Goal: Task Accomplishment & Management: Use online tool/utility

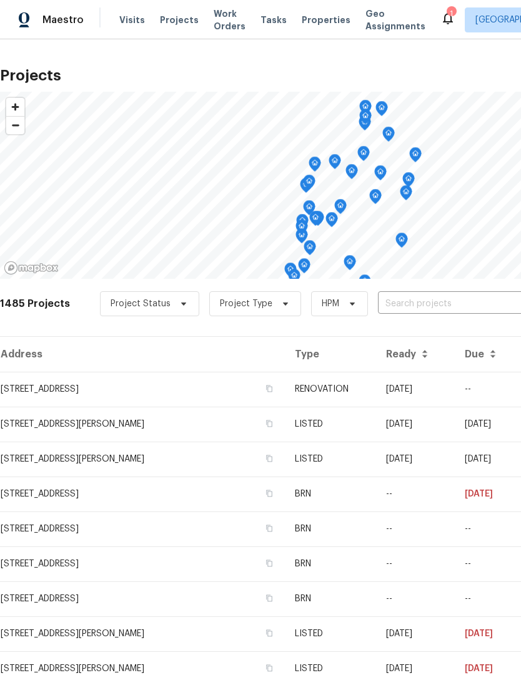
click at [306, 18] on span "Properties" at bounding box center [325, 20] width 49 height 12
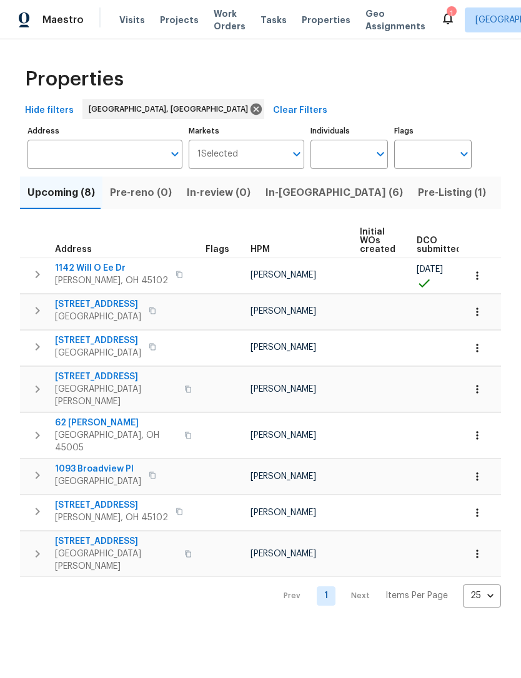
click at [288, 196] on span "In-reno (6)" at bounding box center [333, 192] width 137 height 17
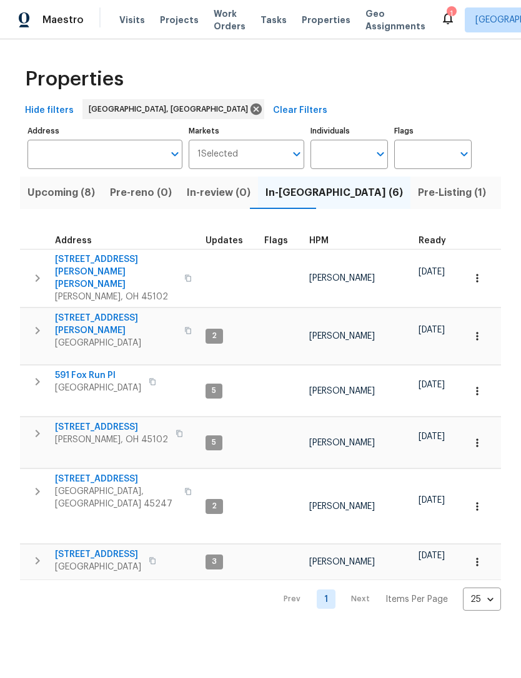
click at [418, 196] on span "Pre-Listing (1)" at bounding box center [452, 192] width 68 height 17
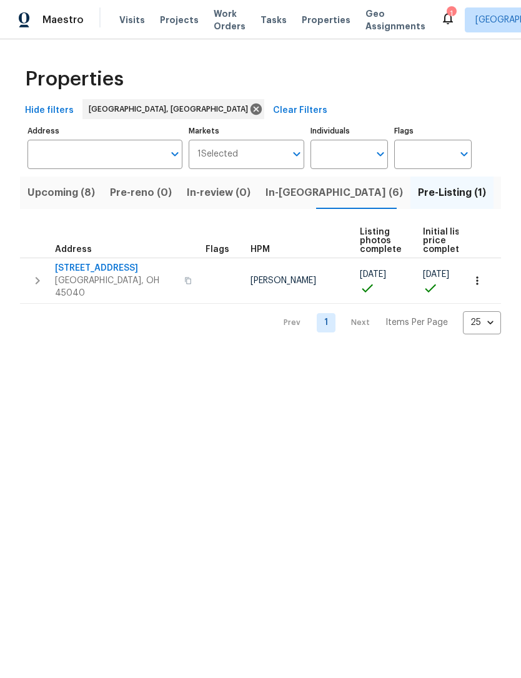
click at [290, 202] on span "In-reno (6)" at bounding box center [333, 192] width 137 height 17
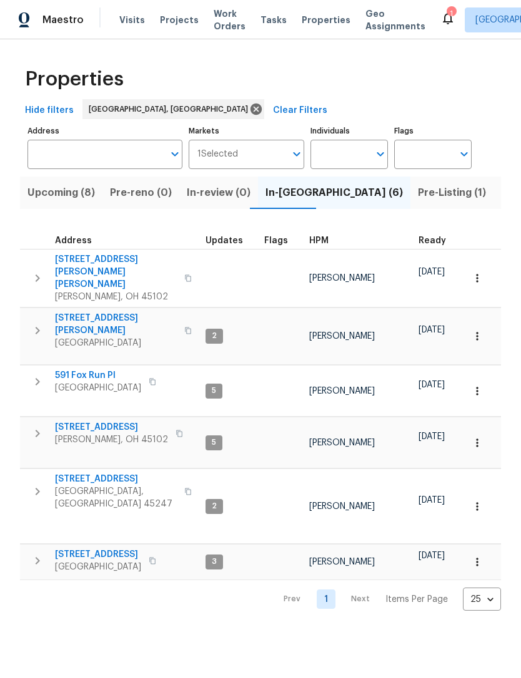
click at [418, 194] on span "Pre-Listing (1)" at bounding box center [452, 192] width 68 height 17
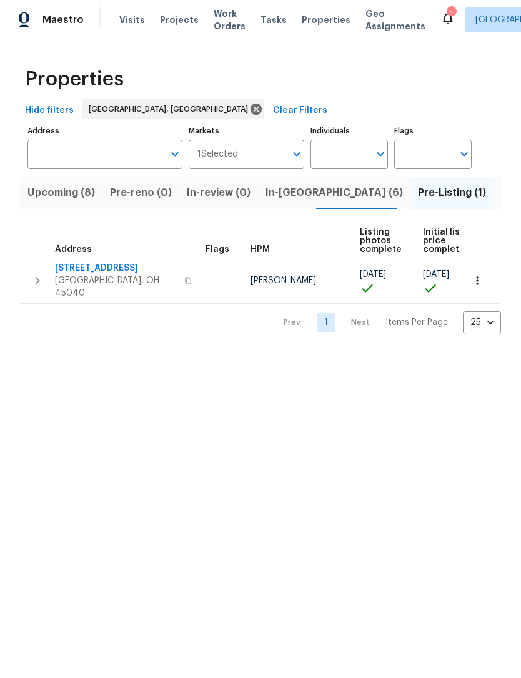
click at [90, 271] on span "5819 Deer Run Dr" at bounding box center [116, 268] width 122 height 12
click at [501, 198] on span "Listed (14)" at bounding box center [527, 192] width 52 height 17
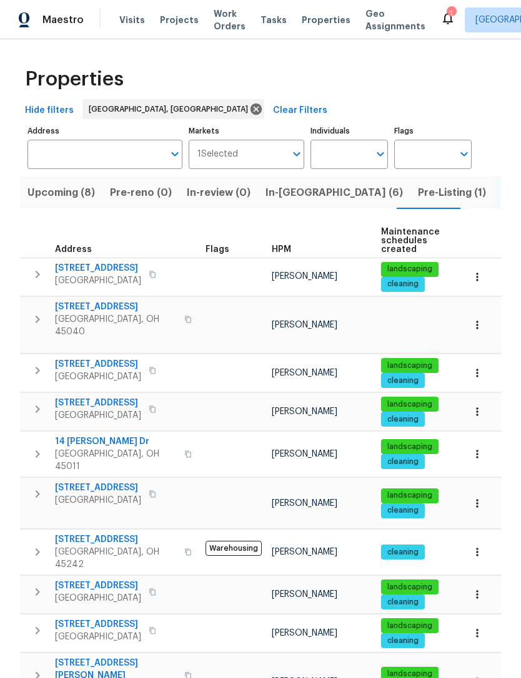
scroll to position [-1, -1]
click at [276, 185] on span "In-reno (6)" at bounding box center [333, 192] width 137 height 17
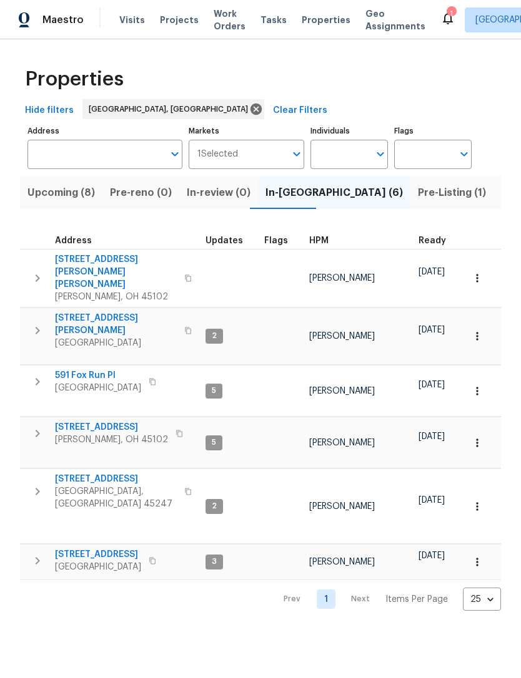
click at [112, 473] on span "5410 Desertgold Dr" at bounding box center [116, 479] width 122 height 12
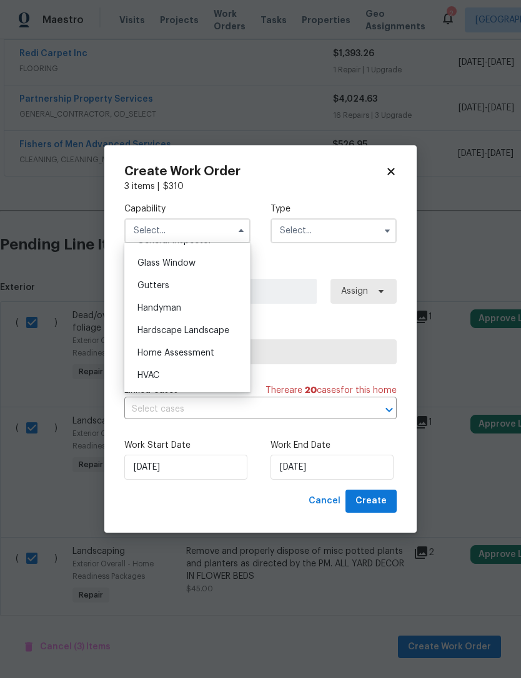
scroll to position [636, 0]
click at [194, 332] on span "Hardscape Landscape" at bounding box center [183, 330] width 92 height 9
type input "Hardscape Landscape"
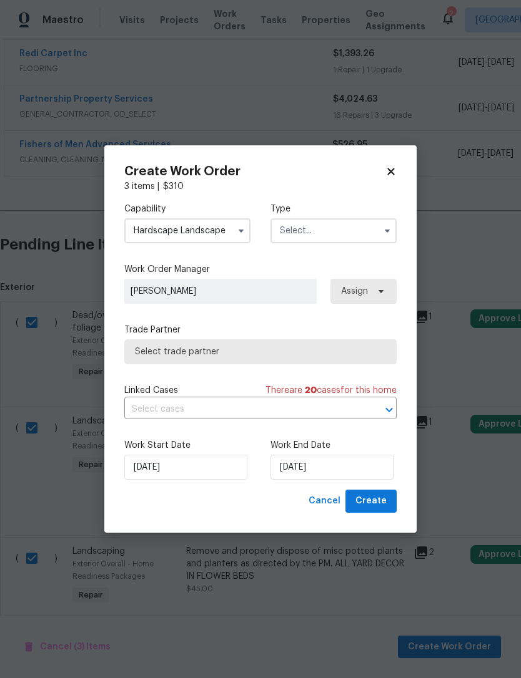
click at [310, 232] on input "text" at bounding box center [333, 230] width 126 height 25
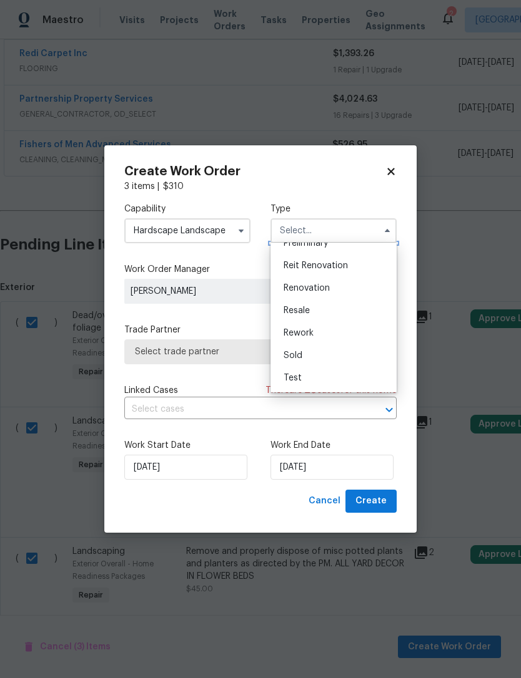
scroll to position [283, 0]
click at [316, 286] on span "Renovation" at bounding box center [306, 288] width 46 height 9
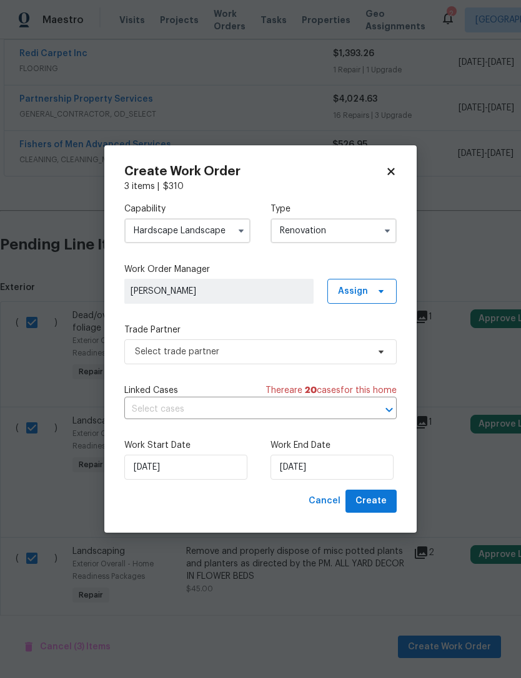
type input "Renovation"
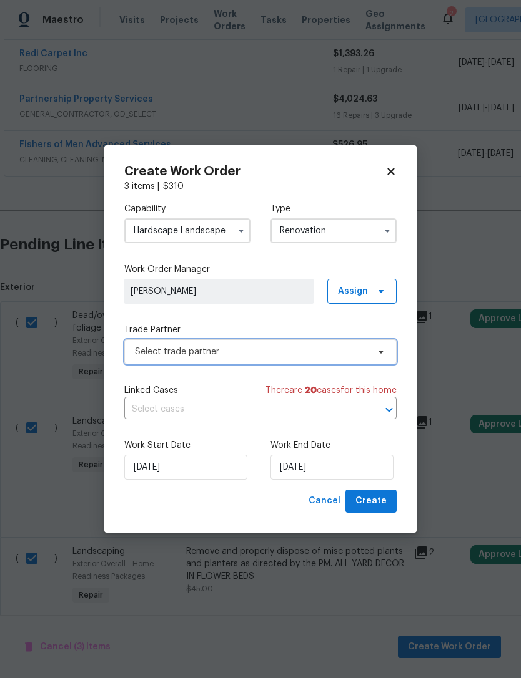
click at [281, 344] on span "Select trade partner" at bounding box center [260, 352] width 272 height 25
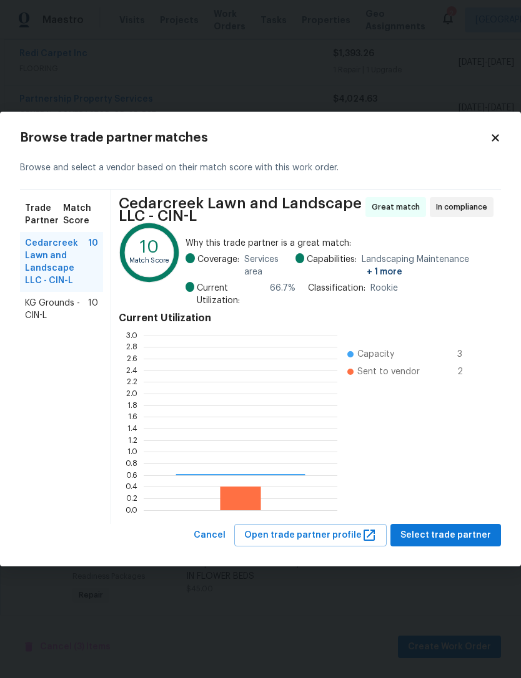
scroll to position [175, 193]
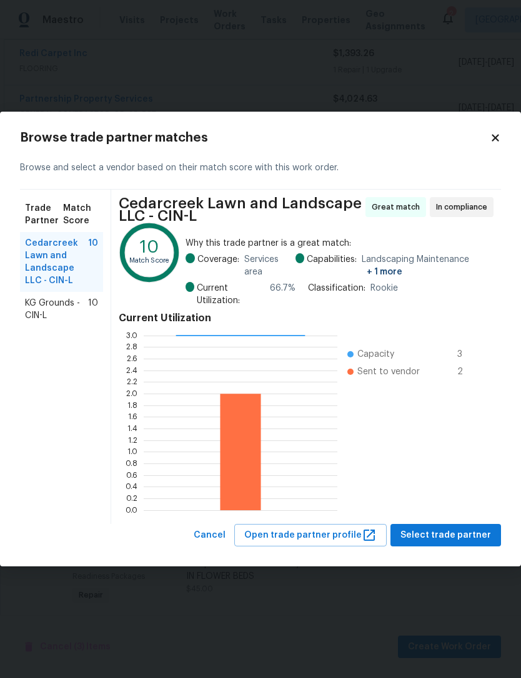
click at [66, 307] on span "KG Grounds - CIN-L" at bounding box center [56, 309] width 63 height 25
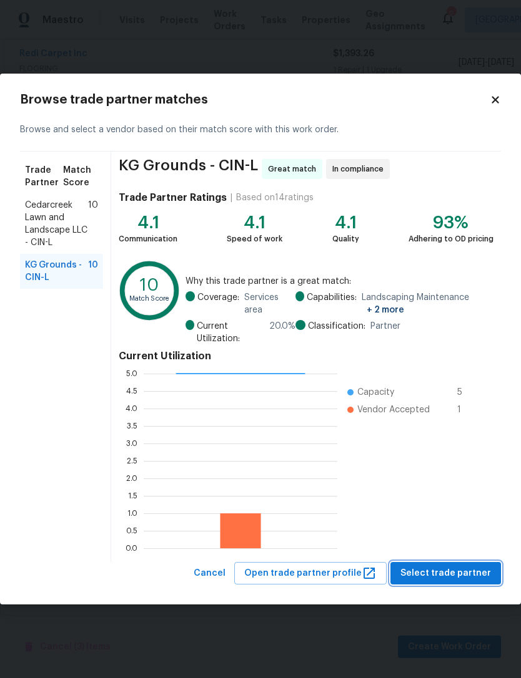
click at [429, 571] on span "Select trade partner" at bounding box center [445, 574] width 91 height 16
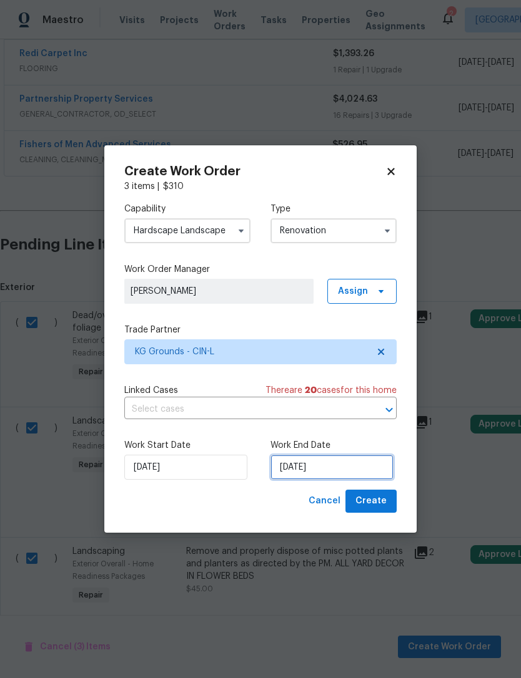
click at [316, 474] on input "8/20/2025" at bounding box center [331, 467] width 123 height 25
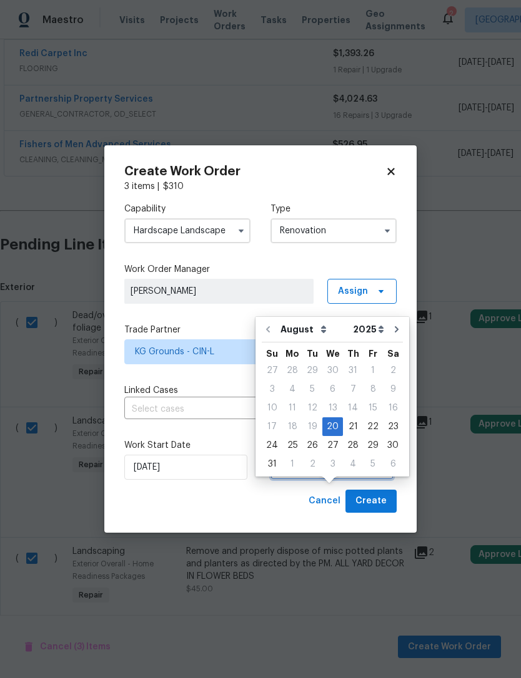
scroll to position [40, 0]
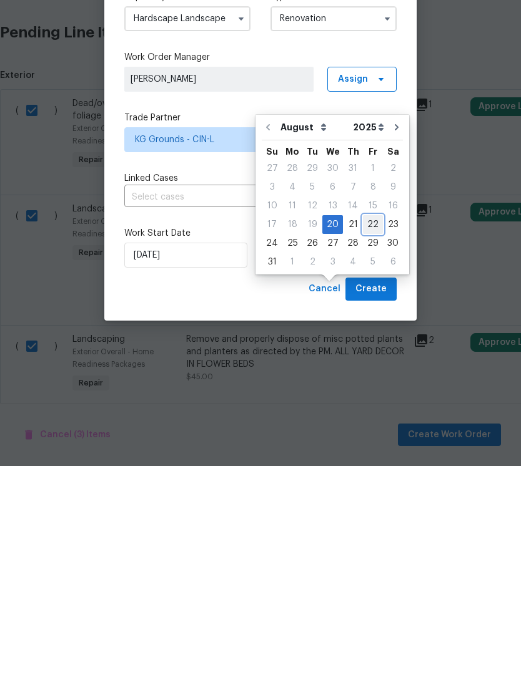
click at [371, 428] on div "22" at bounding box center [373, 436] width 20 height 17
type input "8/22/2025"
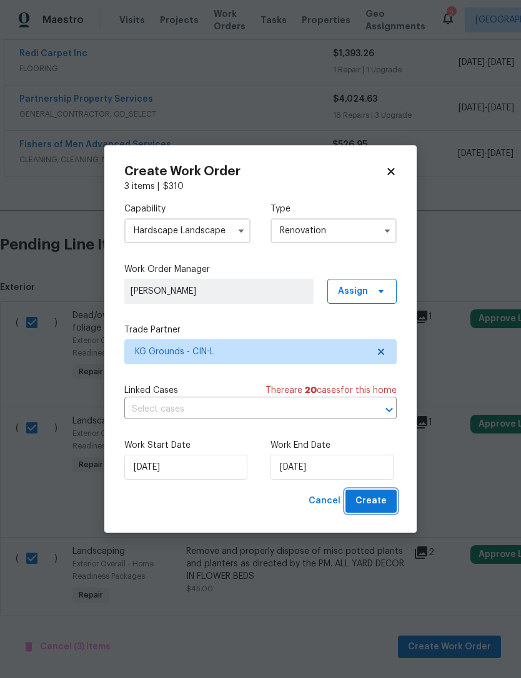
click at [374, 504] on span "Create" at bounding box center [370, 502] width 31 height 16
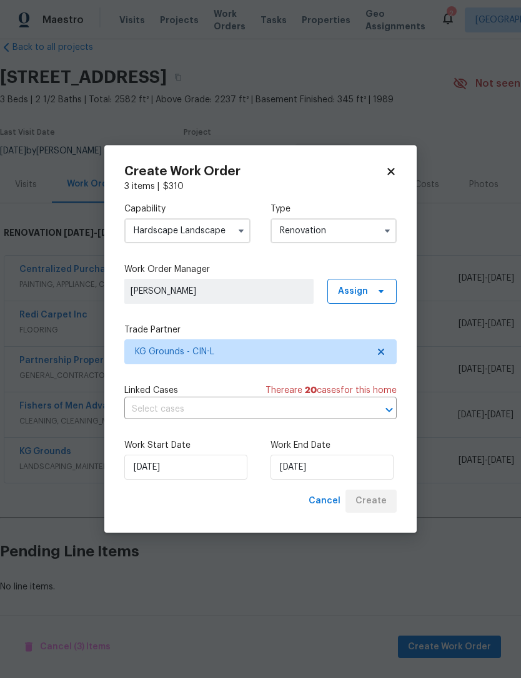
scroll to position [22, 0]
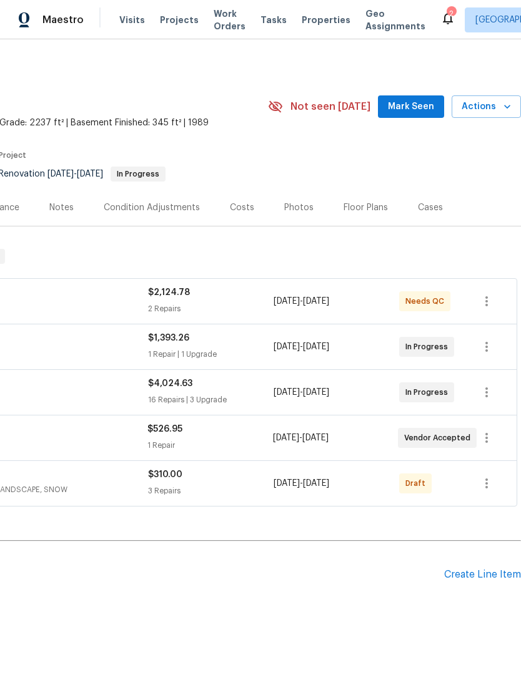
scroll to position [0, 185]
click at [486, 482] on icon "button" at bounding box center [486, 483] width 15 height 15
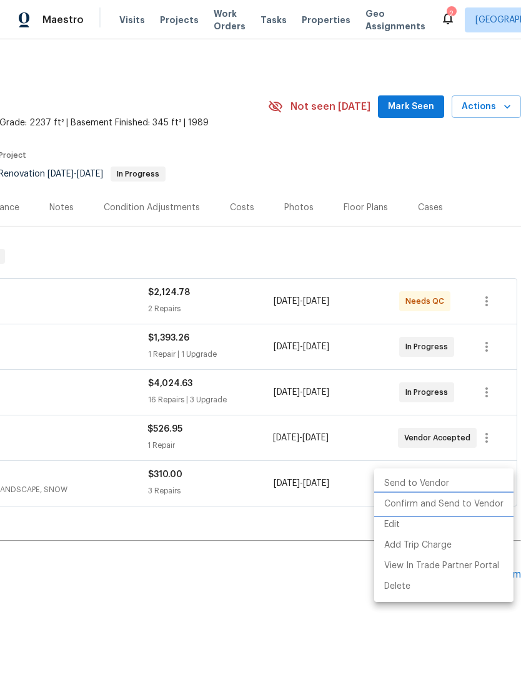
click at [446, 505] on li "Confirm and Send to Vendor" at bounding box center [443, 504] width 139 height 21
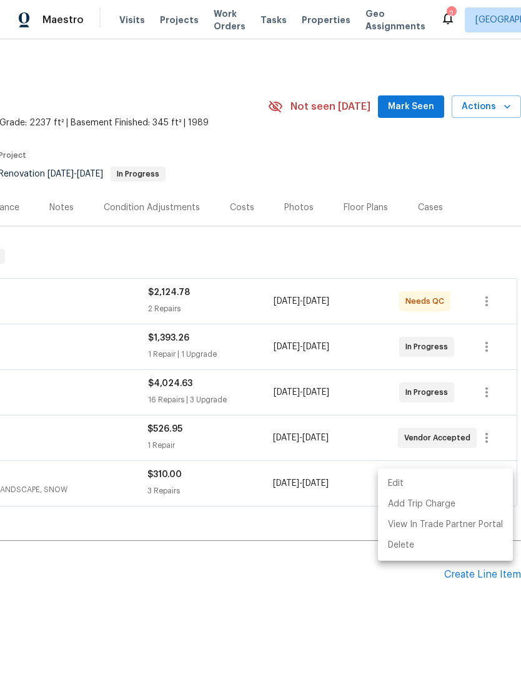
click at [257, 577] on div at bounding box center [260, 339] width 521 height 678
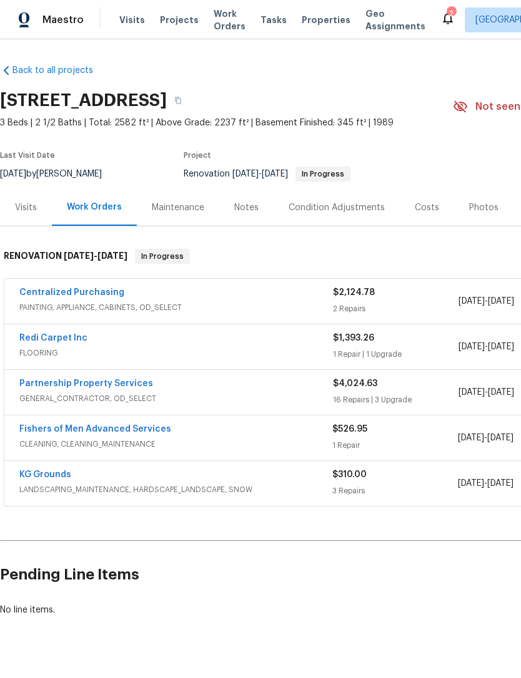
scroll to position [0, 0]
click at [179, 19] on span "Projects" at bounding box center [179, 20] width 39 height 12
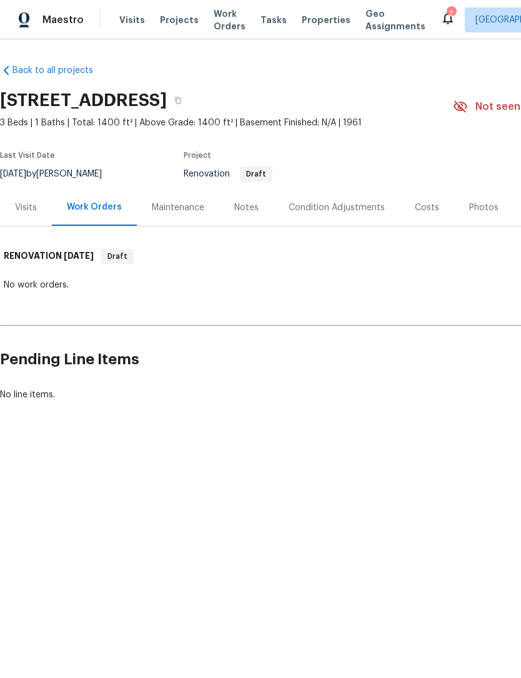
click at [171, 19] on span "Projects" at bounding box center [179, 20] width 39 height 12
